Goal: Navigation & Orientation: Find specific page/section

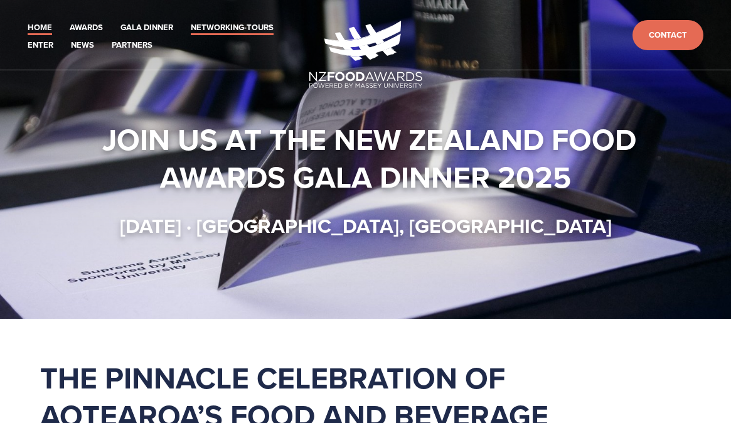
click at [232, 24] on link "Networking-Tours" at bounding box center [232, 28] width 83 height 14
